Goal: Task Accomplishment & Management: Use online tool/utility

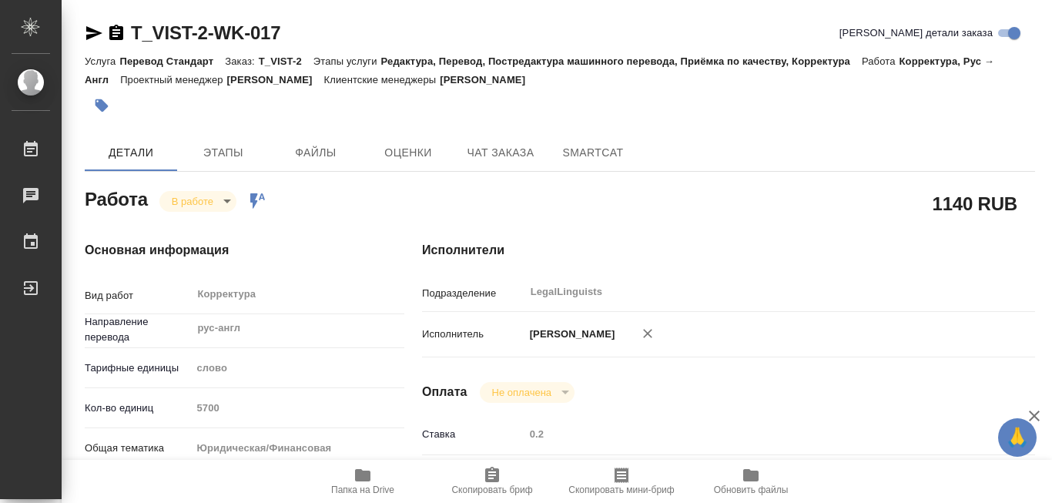
type textarea "x"
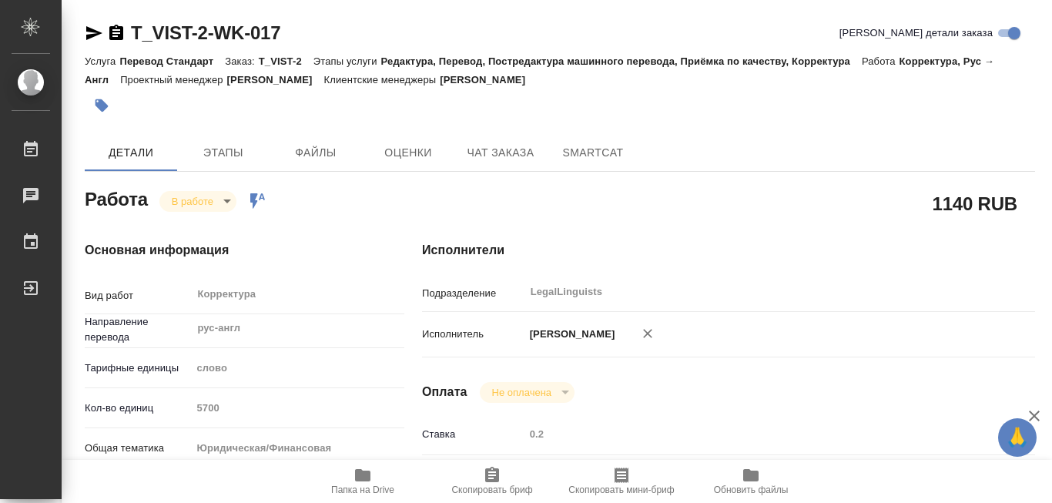
type textarea "x"
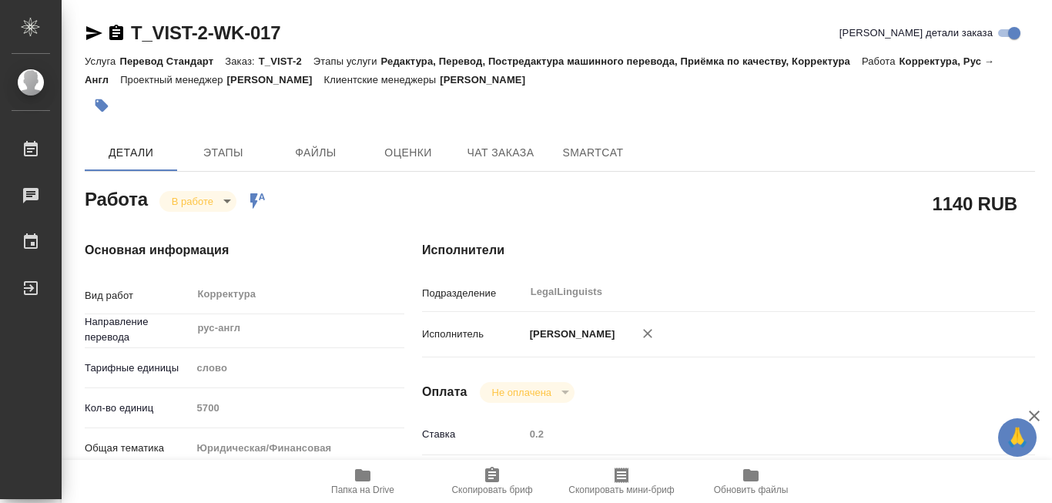
type textarea "x"
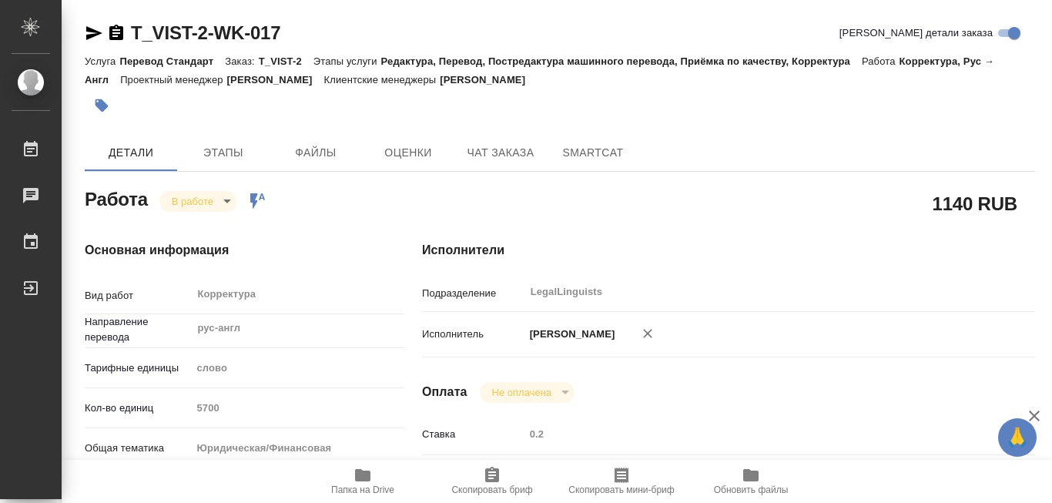
click at [367, 471] on icon "button" at bounding box center [362, 475] width 15 height 12
click at [369, 471] on icon "button" at bounding box center [362, 475] width 15 height 12
type textarea "x"
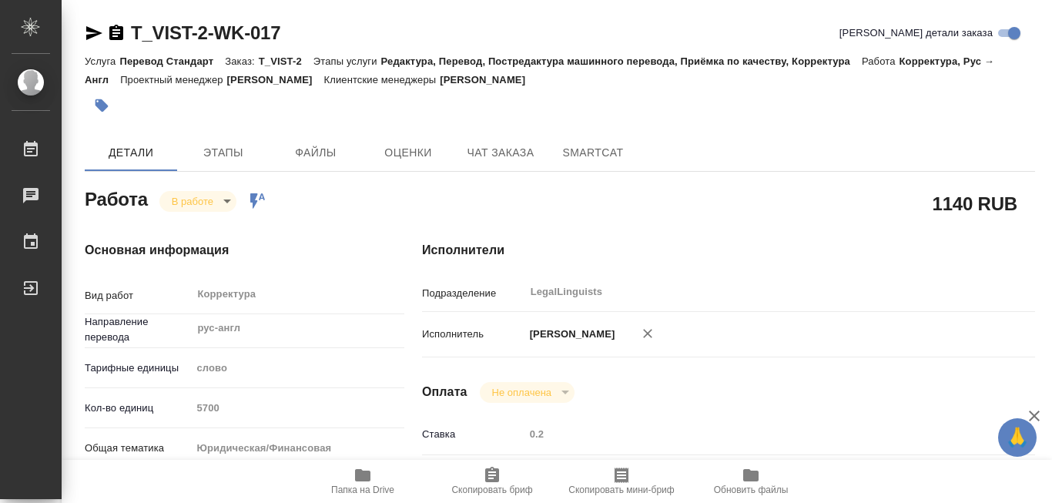
type textarea "x"
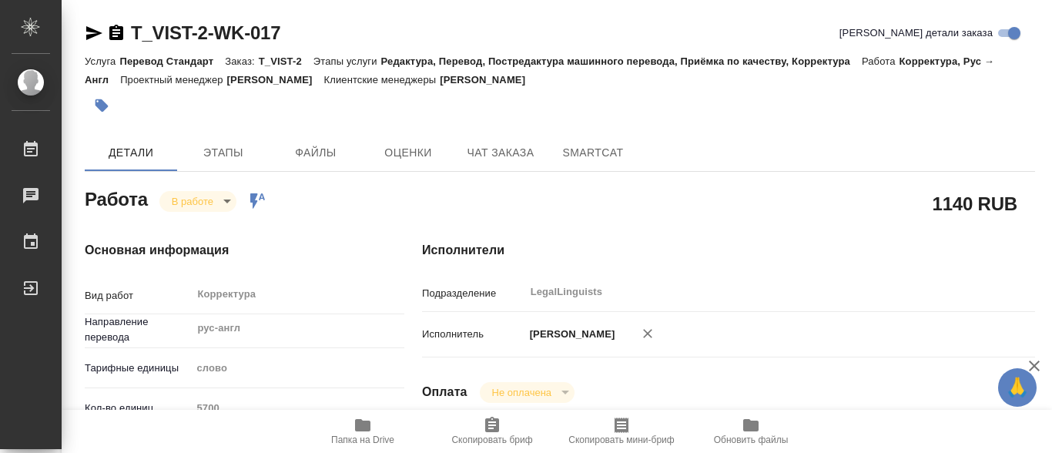
type textarea "x"
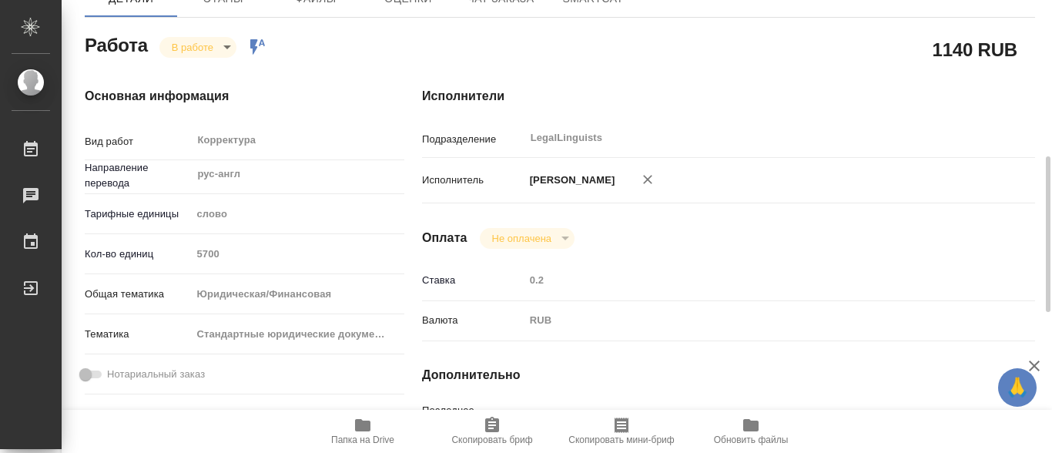
scroll to position [308, 0]
